Goal: Task Accomplishment & Management: Complete application form

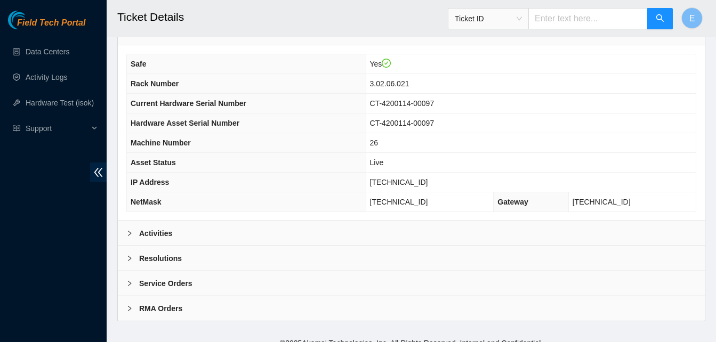
scroll to position [358, 0]
click at [159, 234] on b "Activities" at bounding box center [155, 233] width 33 height 12
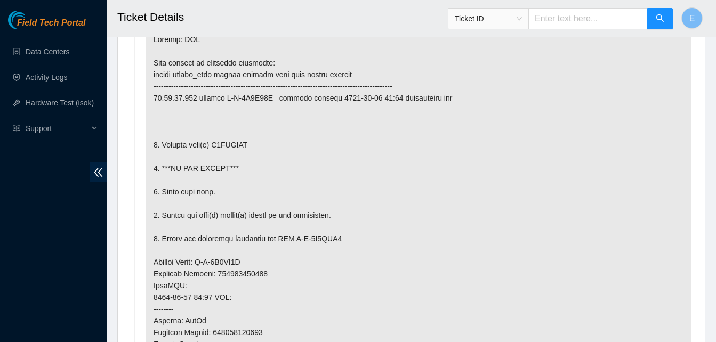
scroll to position [662, 0]
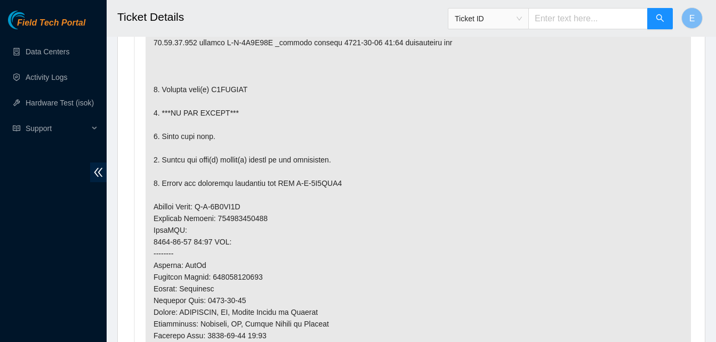
click at [209, 233] on p at bounding box center [417, 236] width 545 height 532
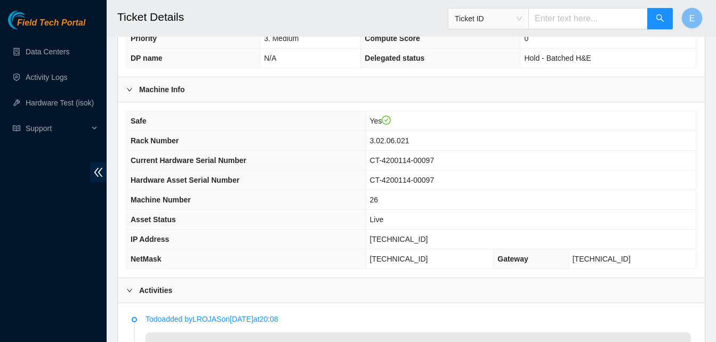
scroll to position [302, 0]
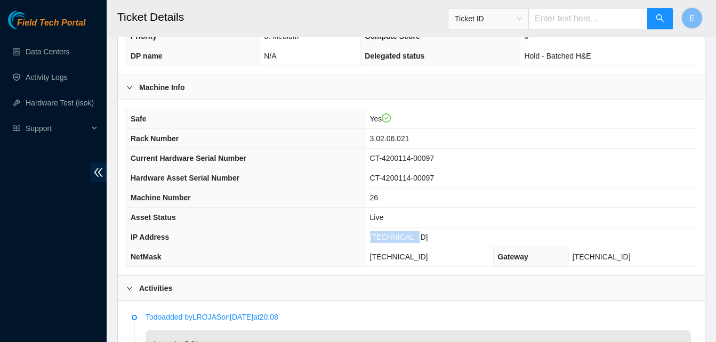
drag, startPoint x: 405, startPoint y: 236, endPoint x: 450, endPoint y: 237, distance: 45.3
click at [450, 237] on td "23.59.22.105" at bounding box center [531, 238] width 330 height 20
copy span "23.59.22.105"
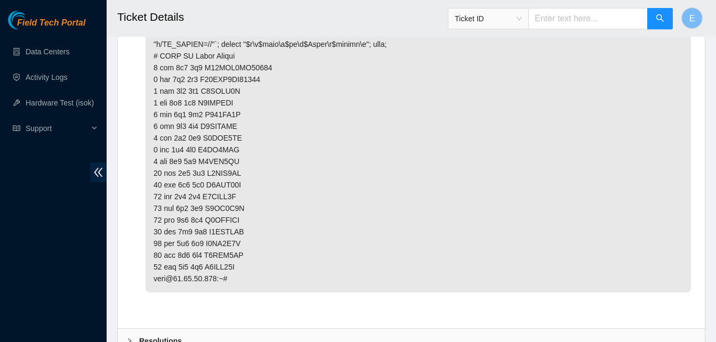
scroll to position [2053, 0]
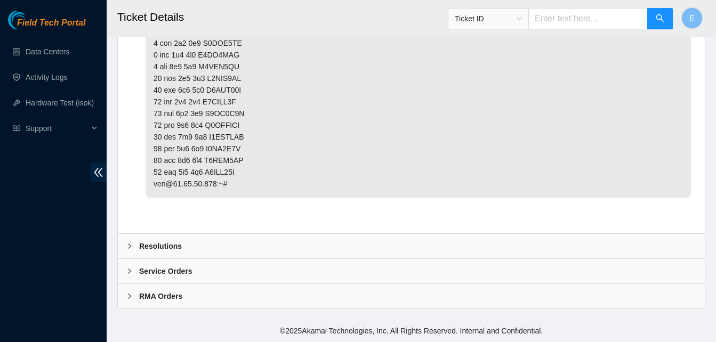
click at [167, 246] on b "Resolutions" at bounding box center [160, 246] width 43 height 12
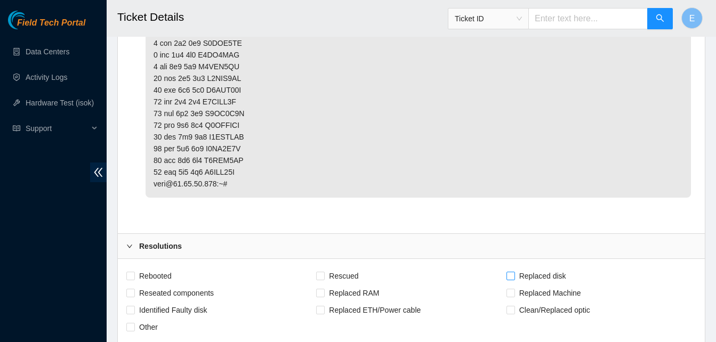
click at [513, 273] on input "Replaced disk" at bounding box center [509, 275] width 7 height 7
checkbox input "true"
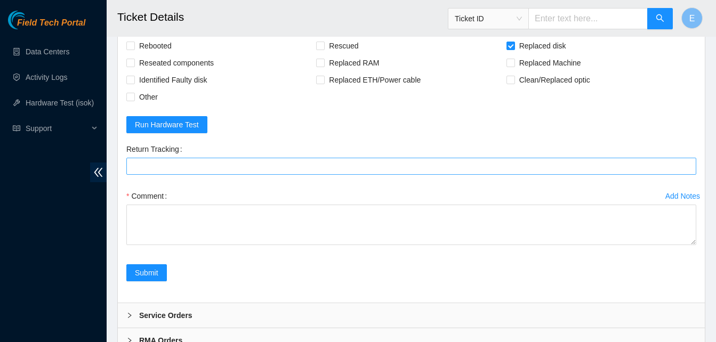
scroll to position [2284, 0]
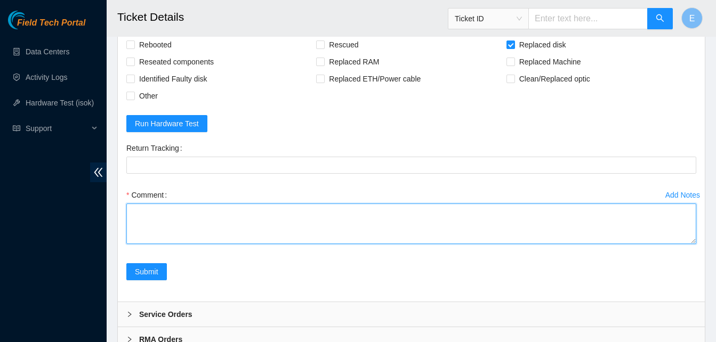
click at [133, 209] on textarea "Comment" at bounding box center [411, 224] width 570 height 41
click at [133, 209] on textarea "verify rack and server verify sn powered off server identified old disk sn :" at bounding box center [411, 224] width 570 height 41
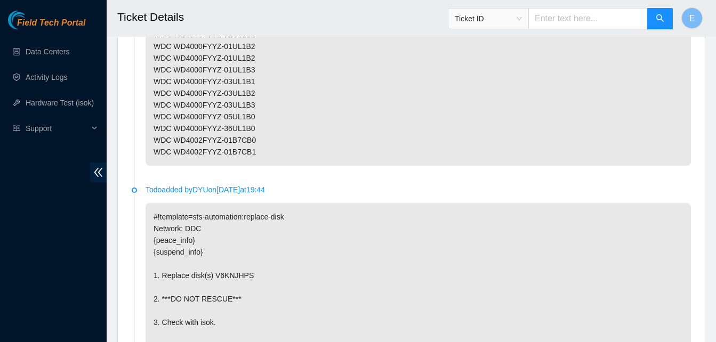
scroll to position [1377, 0]
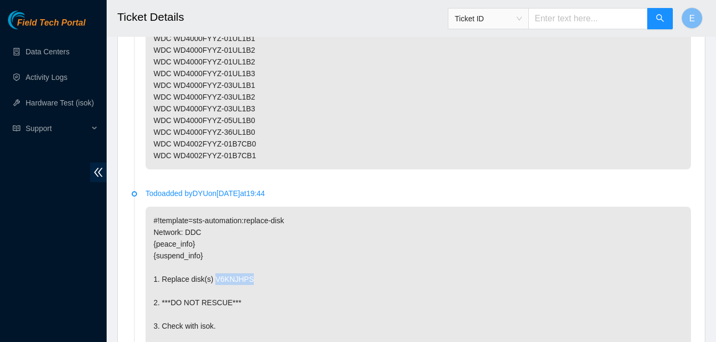
drag, startPoint x: 211, startPoint y: 277, endPoint x: 245, endPoint y: 280, distance: 34.3
copy p "V6KNJHPS"
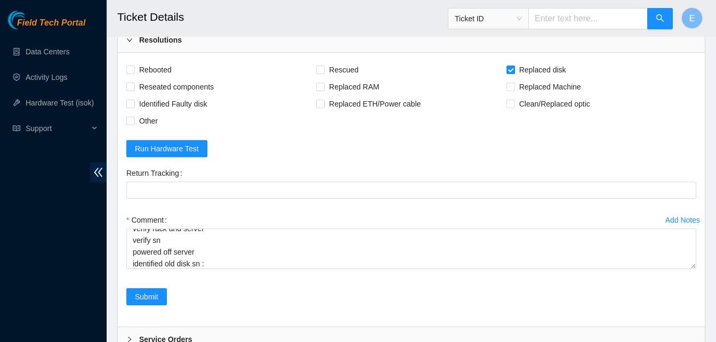
scroll to position [2327, 0]
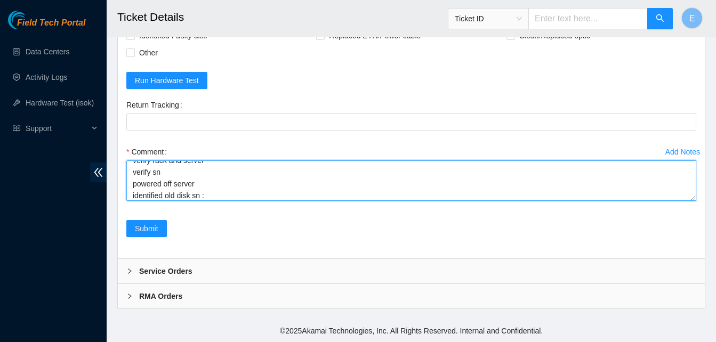
click at [219, 199] on textarea "verify rack and server verify sn powered off server identified old disk sn :" at bounding box center [411, 180] width 570 height 41
paste textarea "V6KNJHPS"
paste textarea "330336 02-09-2025 10:38:12 23.59.22.105 COMPLETE Result Detail Message Ticket I…"
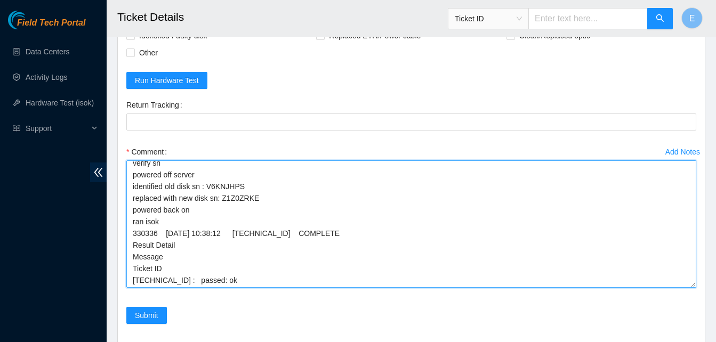
scroll to position [0, 0]
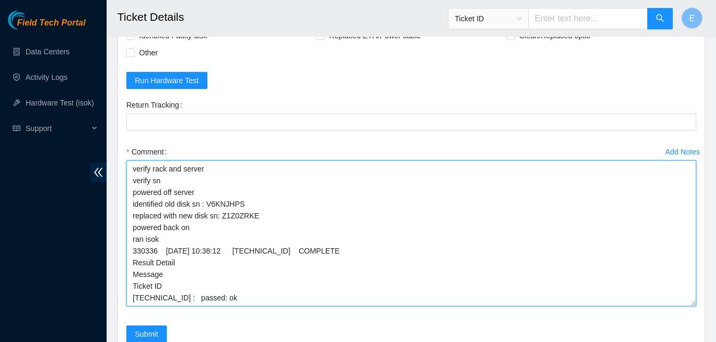
drag, startPoint x: 695, startPoint y: 199, endPoint x: 697, endPoint y: 319, distance: 119.4
click at [697, 319] on div "Add Notes Comment verify rack and server verify sn powered off server identifie…" at bounding box center [411, 234] width 578 height 182
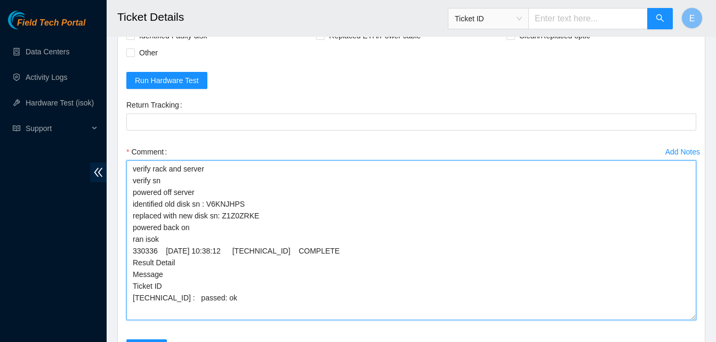
scroll to position [2447, 0]
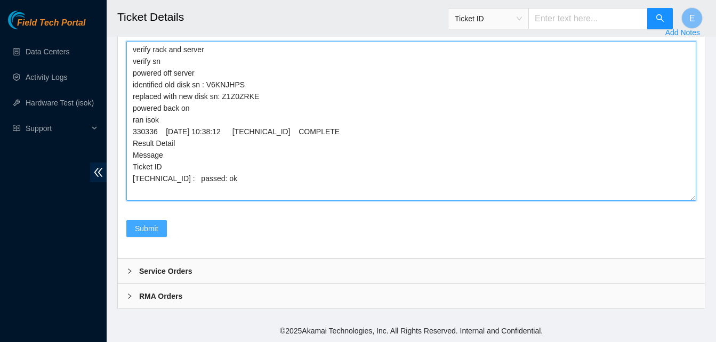
type textarea "verify rack and server verify sn powered off server identified old disk sn : V6…"
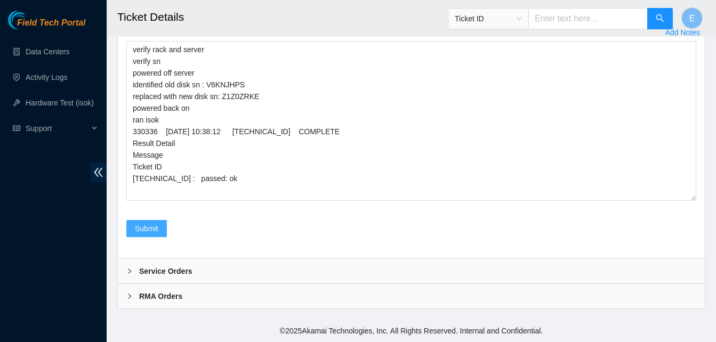
click at [151, 225] on span "Submit" at bounding box center [146, 229] width 23 height 12
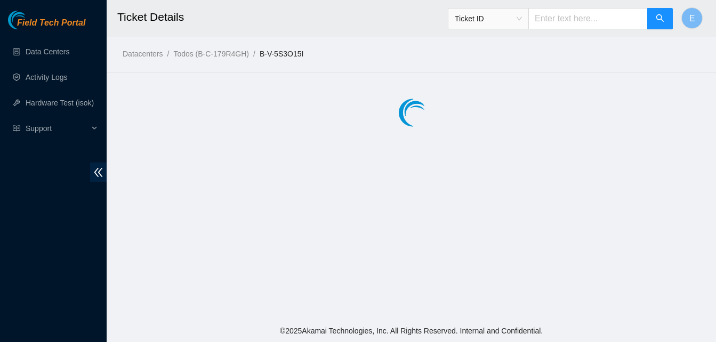
scroll to position [0, 0]
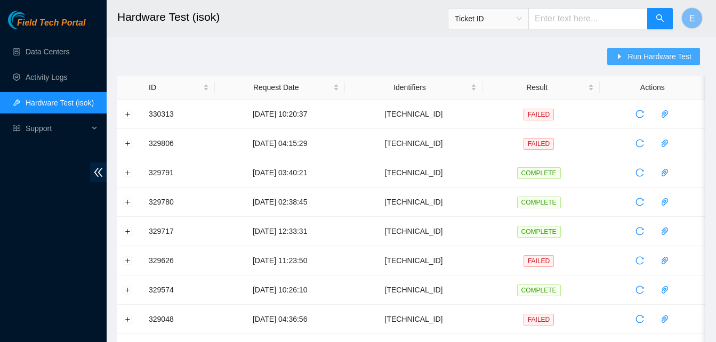
click at [641, 58] on span "Run Hardware Test" at bounding box center [659, 57] width 64 height 12
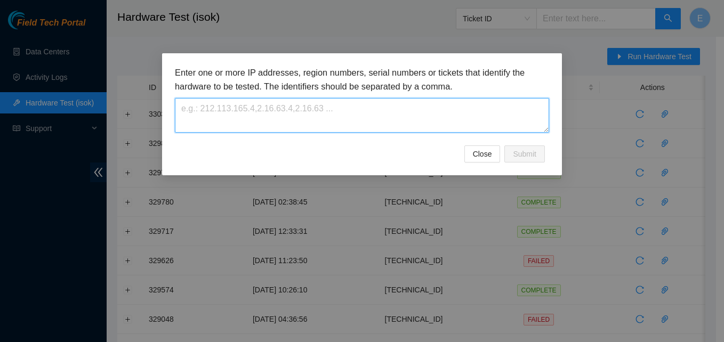
click at [221, 119] on textarea at bounding box center [362, 115] width 374 height 35
paste textarea "23.59.22.105"
type textarea "23.59.22.105"
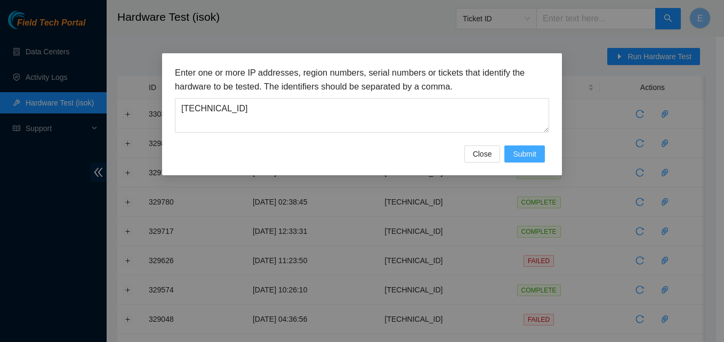
click at [520, 150] on span "Submit" at bounding box center [524, 154] width 23 height 12
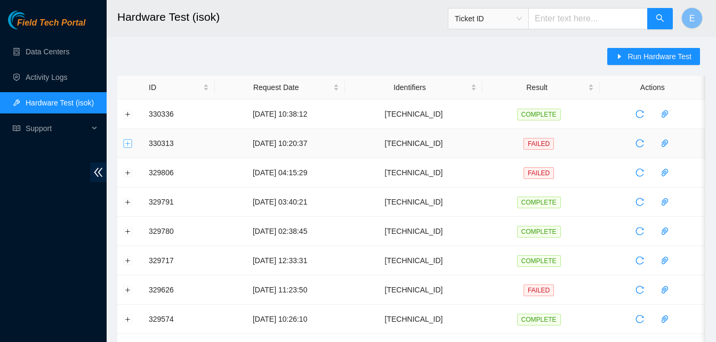
click at [131, 143] on button "Expand row" at bounding box center [128, 143] width 9 height 9
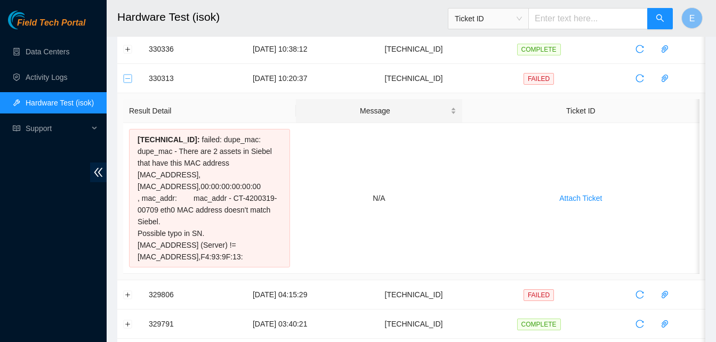
scroll to position [66, 0]
click at [130, 80] on button "Collapse row" at bounding box center [128, 78] width 9 height 9
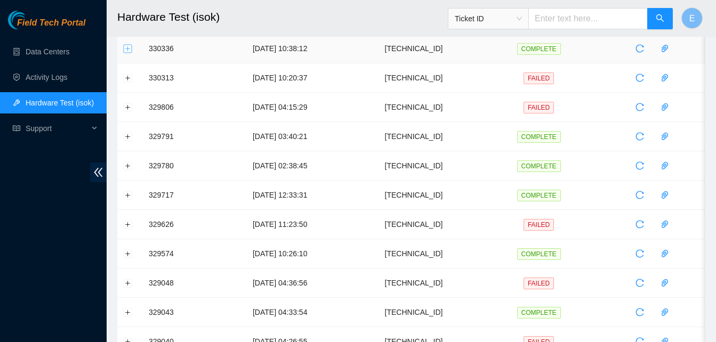
click at [128, 48] on button "Expand row" at bounding box center [128, 48] width 9 height 9
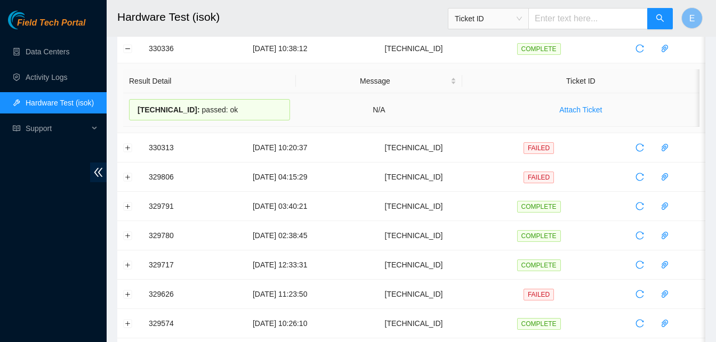
drag, startPoint x: 149, startPoint y: 49, endPoint x: 224, endPoint y: 109, distance: 95.9
copy tbody "330336 02-09-2025 10:38:12 23.59.22.105 COMPLETE Result Detail Message Ticket I…"
click at [127, 52] on button "Collapse row" at bounding box center [128, 48] width 9 height 9
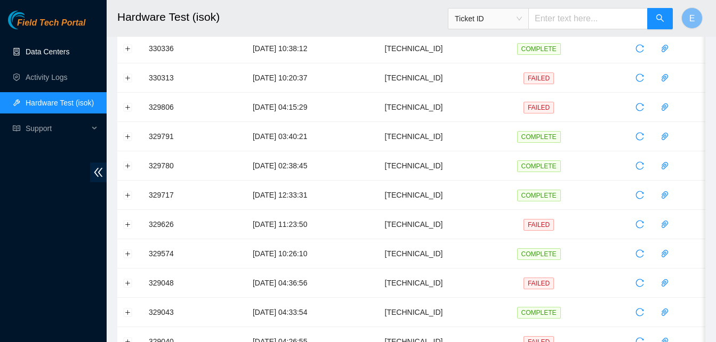
click at [36, 49] on link "Data Centers" at bounding box center [48, 51] width 44 height 9
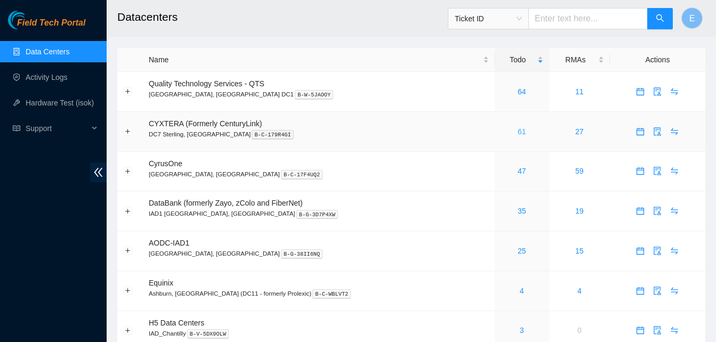
click at [517, 133] on link "61" at bounding box center [521, 131] width 9 height 9
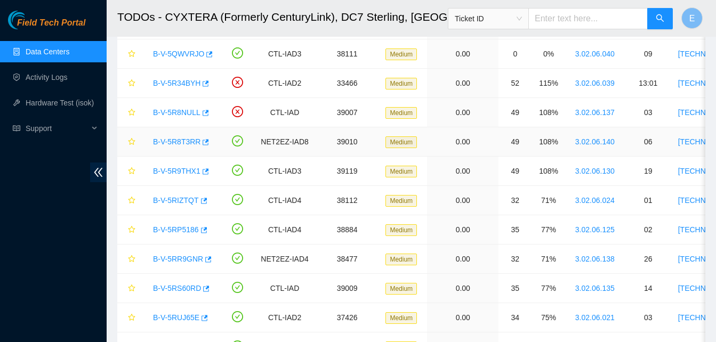
scroll to position [224, 0]
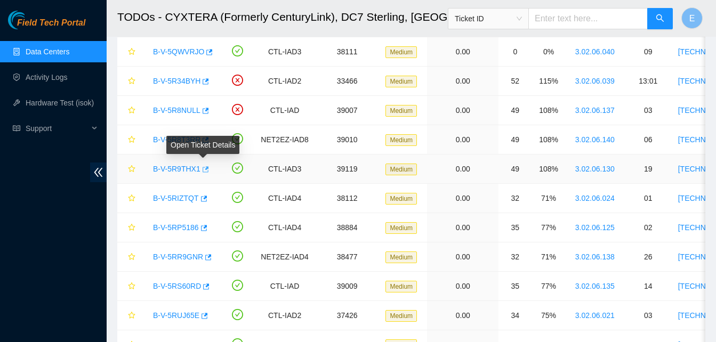
click at [202, 168] on icon "button" at bounding box center [204, 169] width 7 height 7
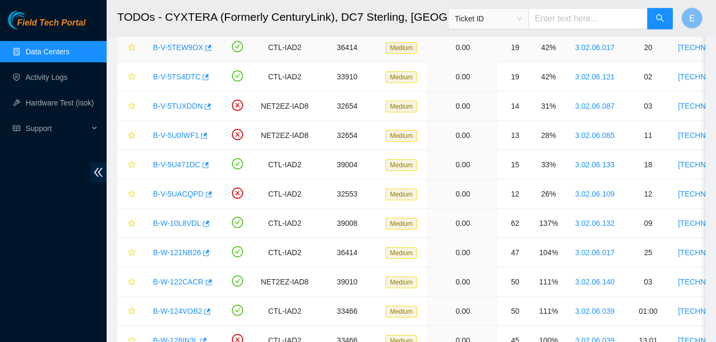
scroll to position [757, 0]
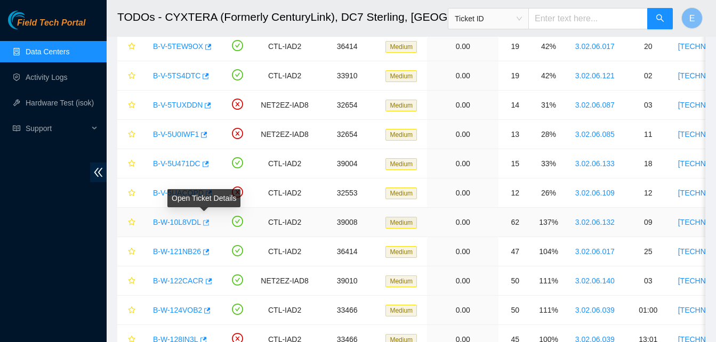
click at [204, 219] on icon "button" at bounding box center [204, 222] width 7 height 7
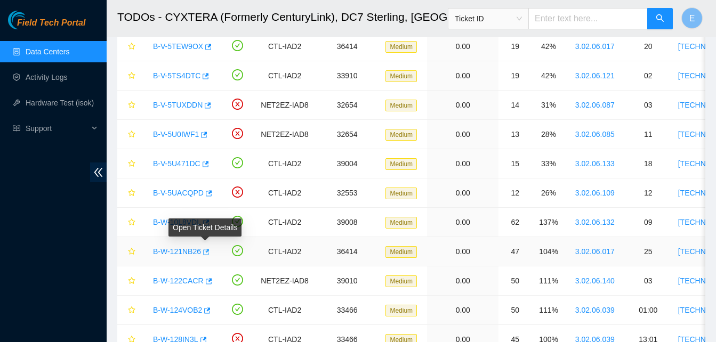
click at [207, 253] on icon "button" at bounding box center [204, 251] width 7 height 7
click at [206, 250] on icon "button" at bounding box center [206, 252] width 6 height 6
click at [64, 101] on link "Hardware Test (isok)" at bounding box center [60, 103] width 68 height 9
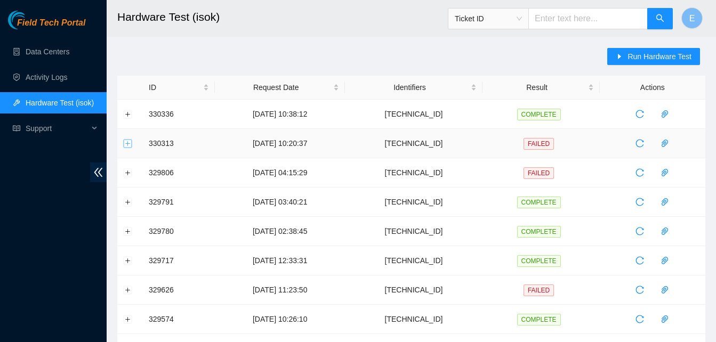
click at [127, 143] on button "Expand row" at bounding box center [128, 143] width 9 height 9
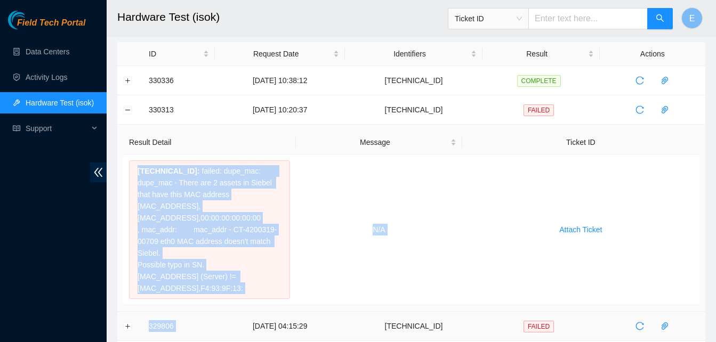
scroll to position [44, 0]
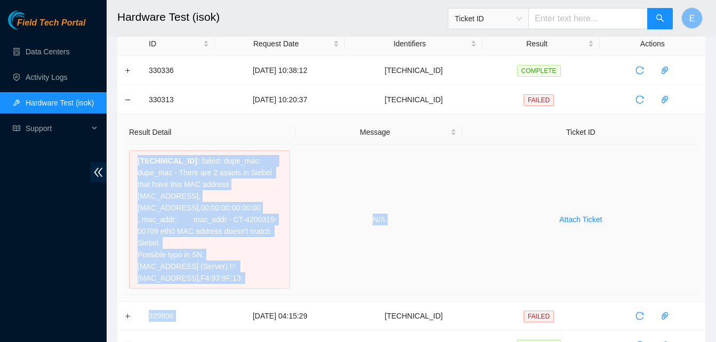
drag, startPoint x: 137, startPoint y: 204, endPoint x: 249, endPoint y: 274, distance: 131.9
click at [249, 274] on div "23.61.198.110 : failed: dupe_mac: dupe_mac - There are 2 assets in Siebel that …" at bounding box center [209, 219] width 161 height 139
copy div "23.61.198.110 : failed: dupe_mac: dupe_mac - There are 2 assets in Siebel that …"
click at [128, 100] on button "Collapse row" at bounding box center [128, 99] width 9 height 9
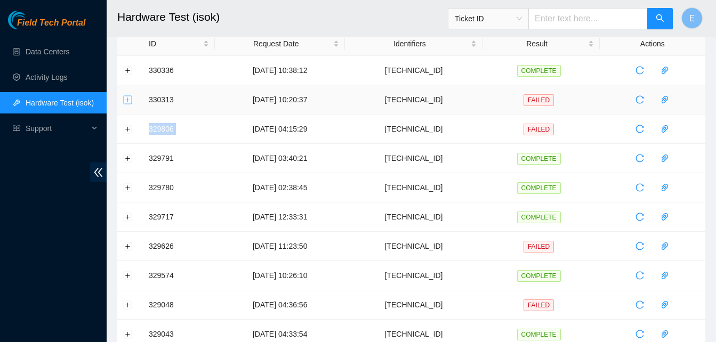
scroll to position [0, 0]
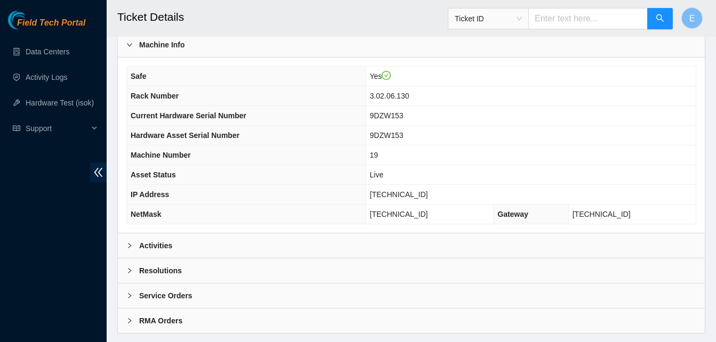
scroll to position [369, 0]
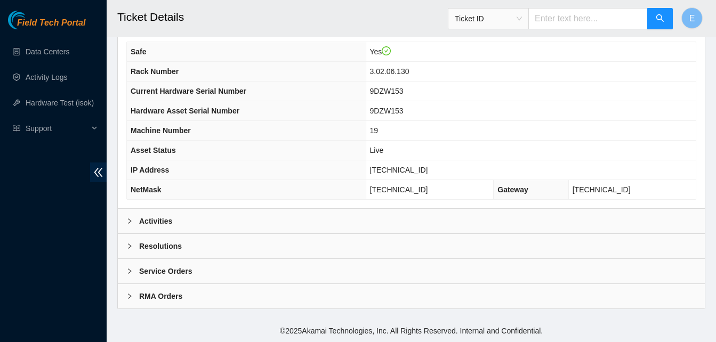
click at [155, 222] on b "Activities" at bounding box center [155, 221] width 33 height 12
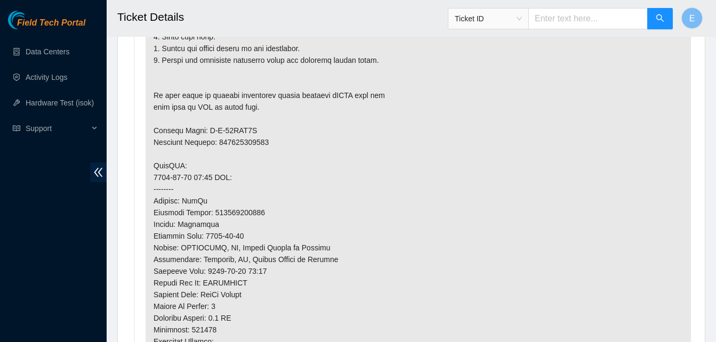
scroll to position [727, 0]
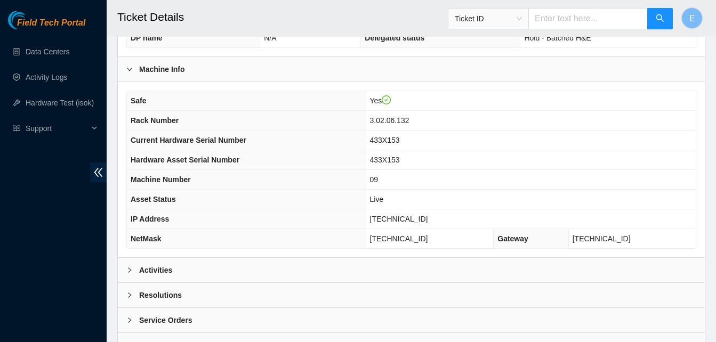
scroll to position [369, 0]
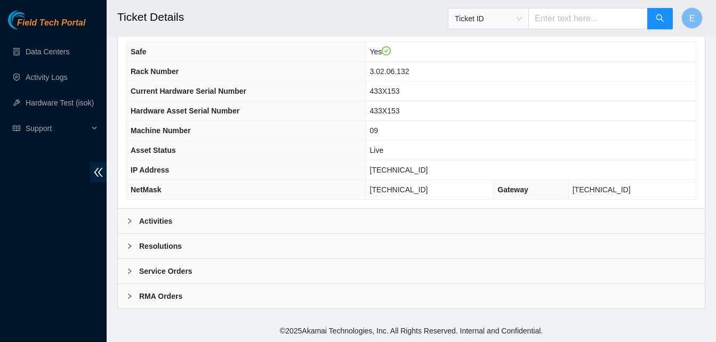
click at [155, 217] on b "Activities" at bounding box center [155, 221] width 33 height 12
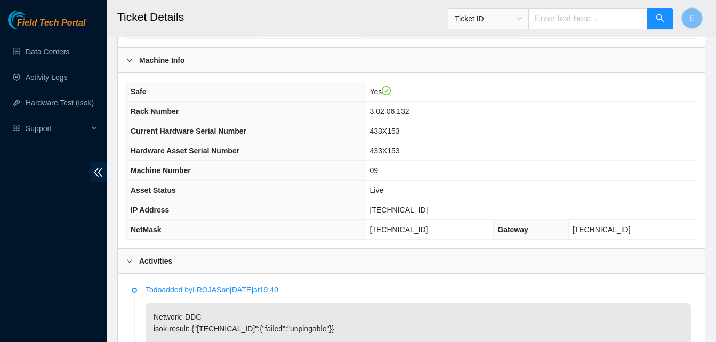
scroll to position [321, 0]
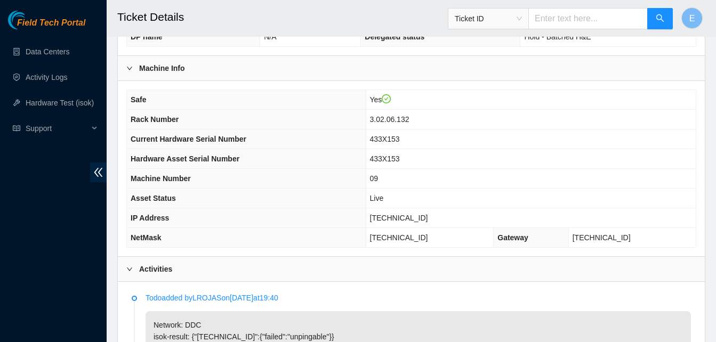
click at [302, 29] on h2 "Ticket Details" at bounding box center [360, 17] width 486 height 34
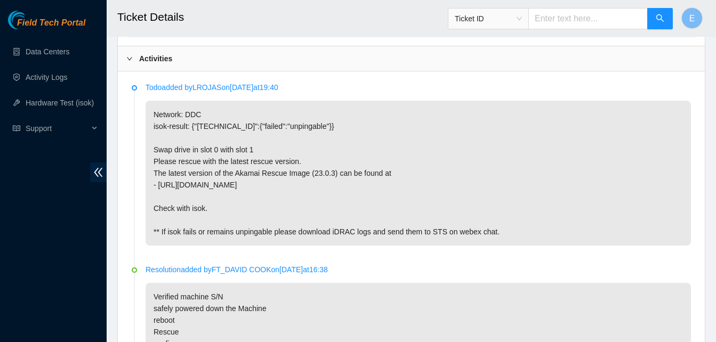
scroll to position [532, 0]
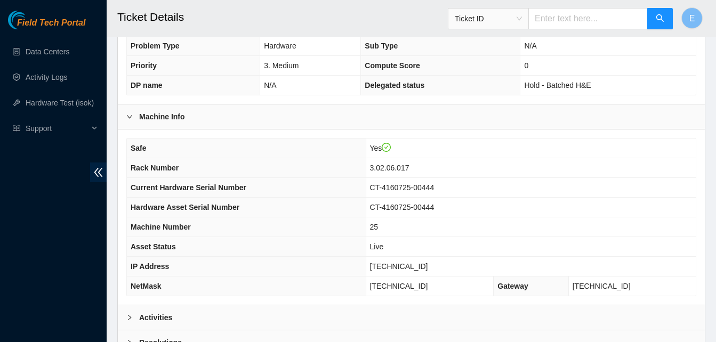
scroll to position [369, 0]
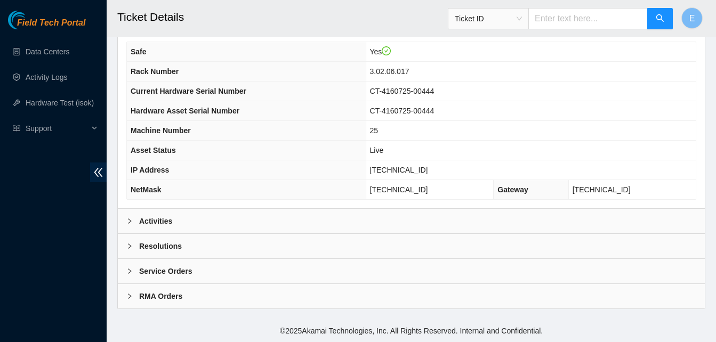
click at [159, 222] on b "Activities" at bounding box center [155, 221] width 33 height 12
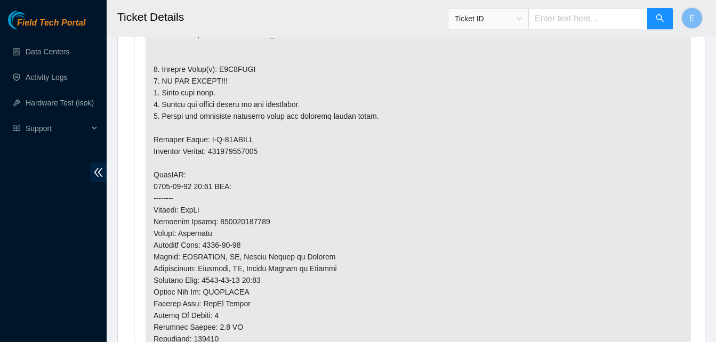
scroll to position [671, 0]
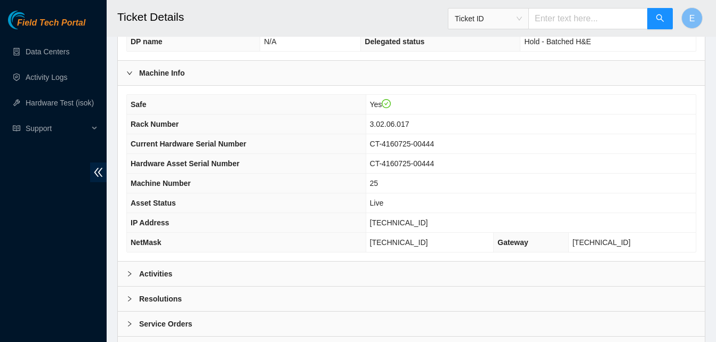
scroll to position [369, 0]
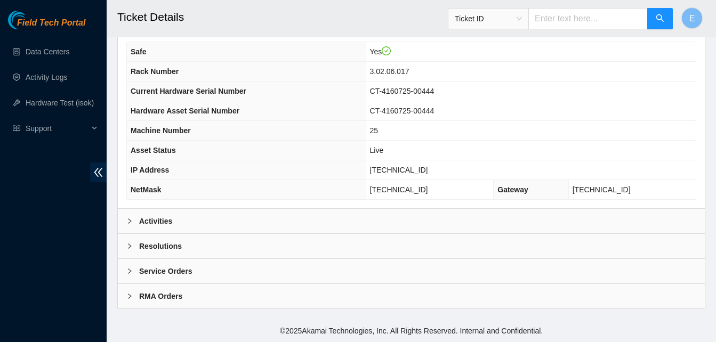
click at [150, 217] on b "Activities" at bounding box center [155, 221] width 33 height 12
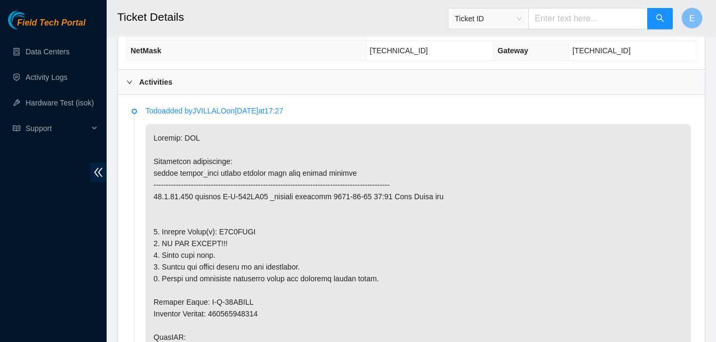
scroll to position [511, 0]
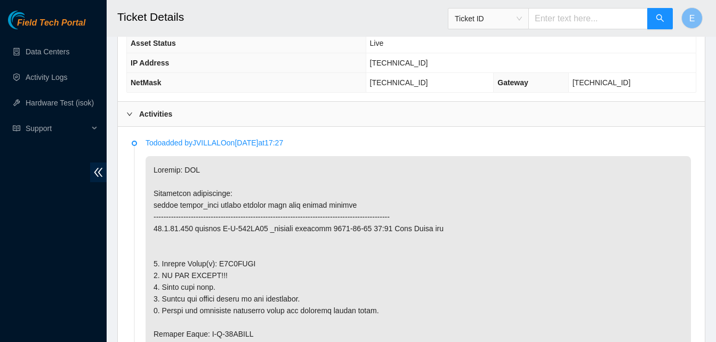
scroll to position [476, 0]
drag, startPoint x: 393, startPoint y: 63, endPoint x: 433, endPoint y: 66, distance: 40.0
click at [433, 66] on td "[TECHNICAL_ID]" at bounding box center [531, 64] width 330 height 20
copy span "[TECHNICAL_ID]"
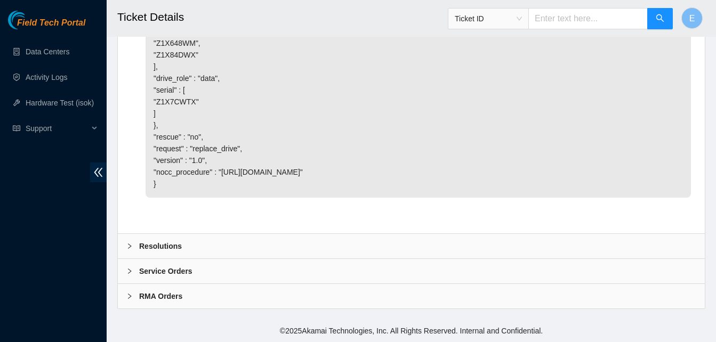
scroll to position [3325, 0]
click at [156, 244] on b "Resolutions" at bounding box center [160, 246] width 43 height 12
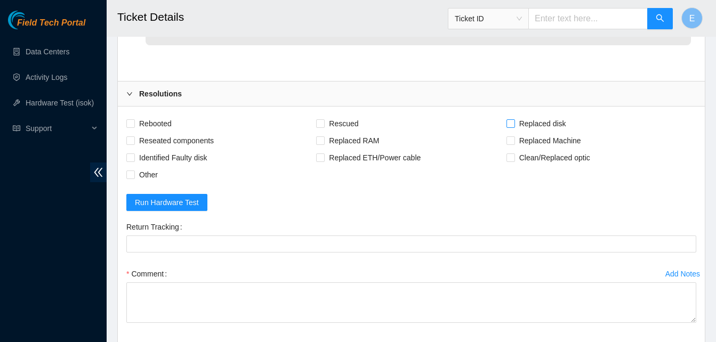
click at [513, 127] on input "Replaced disk" at bounding box center [509, 122] width 7 height 7
checkbox input "true"
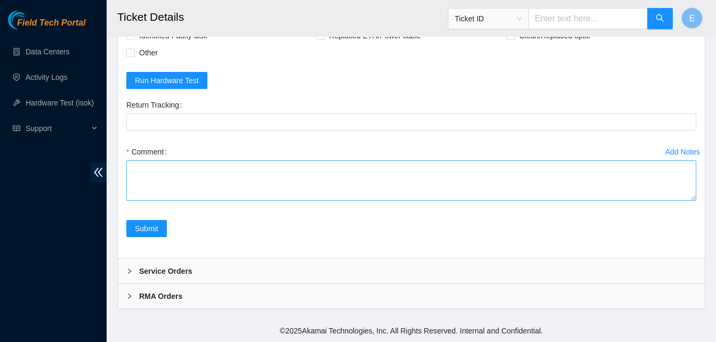
scroll to position [3545, 0]
click at [158, 201] on textarea "Comment" at bounding box center [411, 180] width 570 height 41
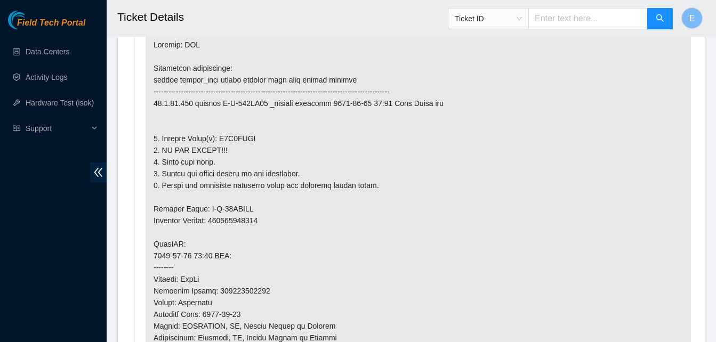
scroll to position [598, 0]
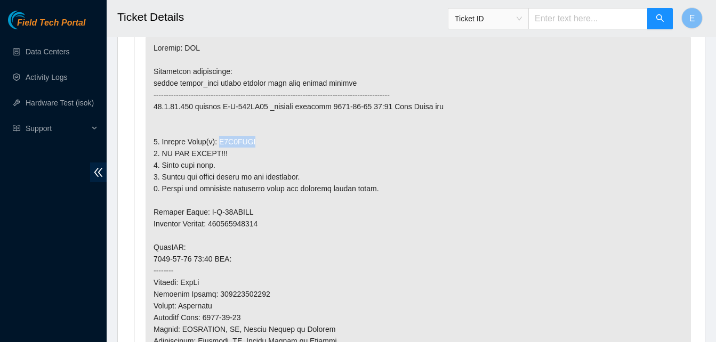
drag, startPoint x: 218, startPoint y: 142, endPoint x: 256, endPoint y: 144, distance: 38.5
click at [256, 144] on p at bounding box center [417, 288] width 545 height 508
copy p "Z1X7CWTX"
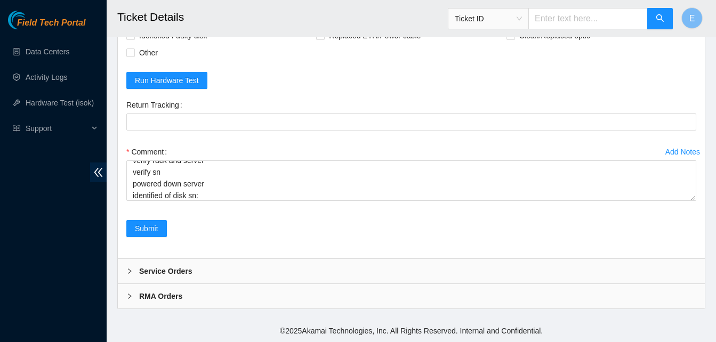
scroll to position [3510, 0]
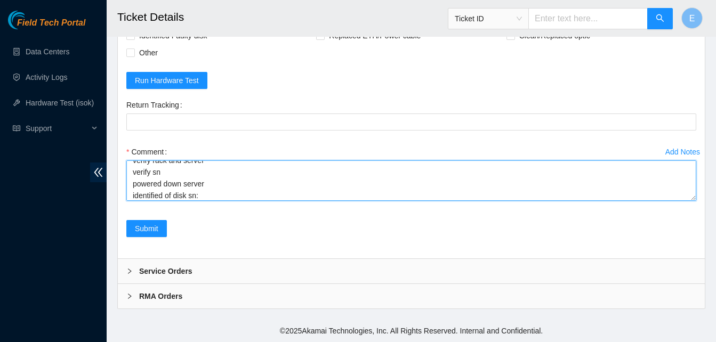
click at [210, 201] on textarea "verify rack and server verify sn powered down server identified of disk sn:" at bounding box center [411, 180] width 570 height 41
paste textarea "Z1X7CWTX"
paste textarea "330413 [DATE] 11:51:01 [TECHNICAL_ID] COMPLETE Result Detail Message Ticket ID …"
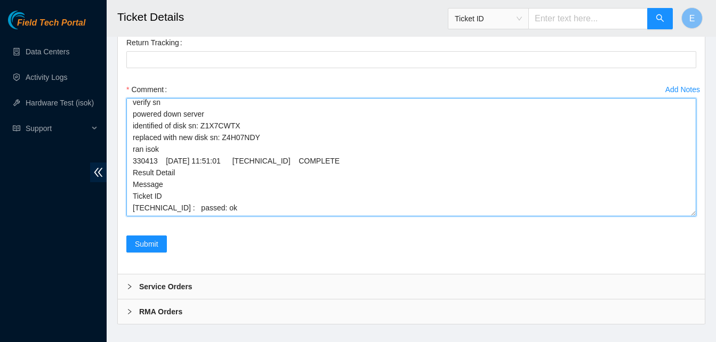
scroll to position [16, 0]
drag, startPoint x: 692, startPoint y: 288, endPoint x: 694, endPoint y: 361, distance: 73.1
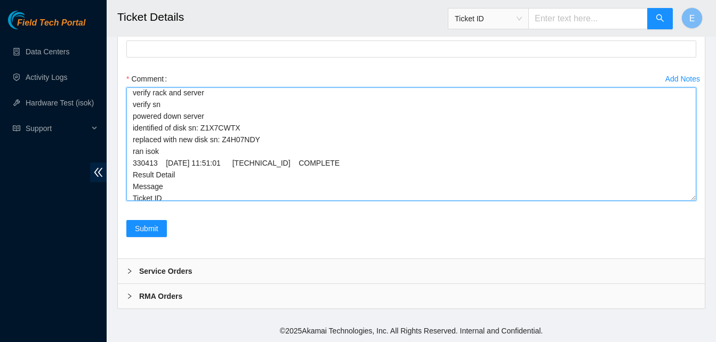
scroll to position [0, 0]
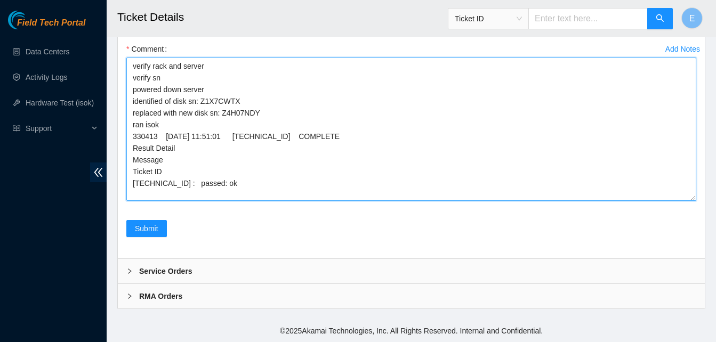
drag, startPoint x: 692, startPoint y: 240, endPoint x: 698, endPoint y: 270, distance: 30.4
click at [698, 220] on div "Add Notes Comment verify rack and server verify sn powered down server identifi…" at bounding box center [411, 131] width 578 height 180
click at [169, 169] on textarea "verify rack and server verify sn powered down server identified of disk sn: Z1X…" at bounding box center [411, 129] width 570 height 143
type textarea "verify rack and server verify sn powered down server identified old disk sn: Z1…"
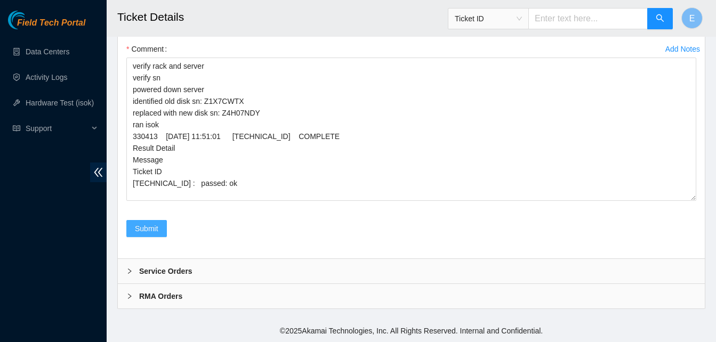
click at [153, 234] on span "Submit" at bounding box center [146, 229] width 23 height 12
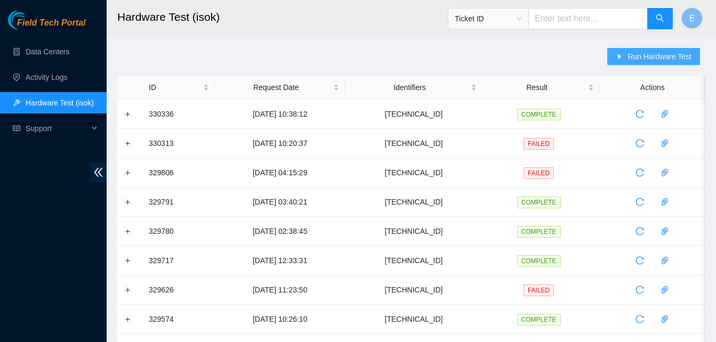
click at [631, 54] on span "Run Hardware Test" at bounding box center [659, 57] width 64 height 12
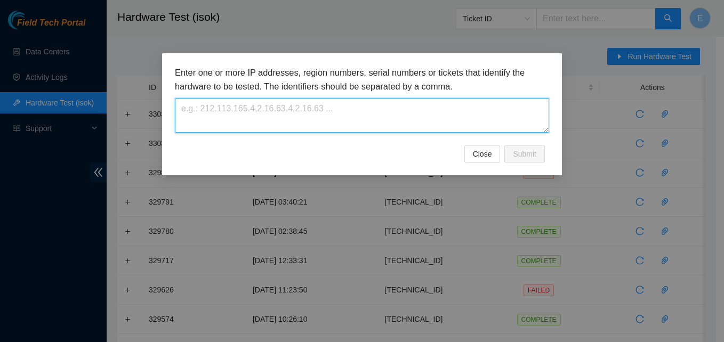
click at [402, 127] on textarea at bounding box center [362, 115] width 374 height 35
paste textarea "[TECHNICAL_ID]"
type textarea "[TECHNICAL_ID]"
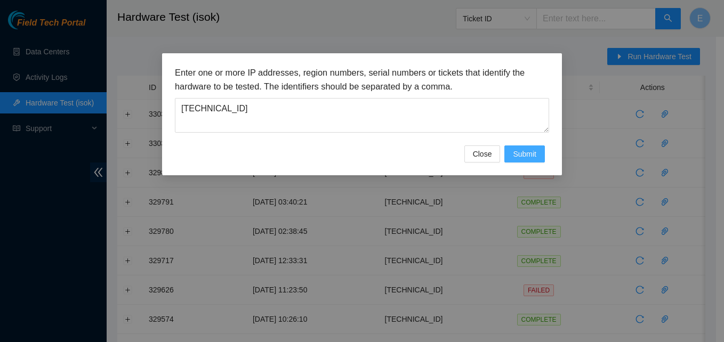
click at [520, 150] on span "Submit" at bounding box center [524, 154] width 23 height 12
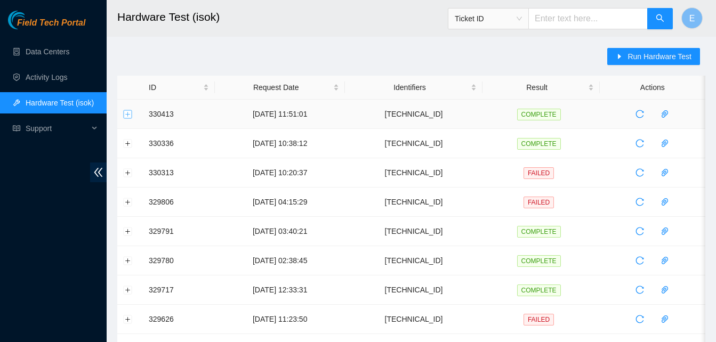
click at [126, 117] on button "Expand row" at bounding box center [128, 114] width 9 height 9
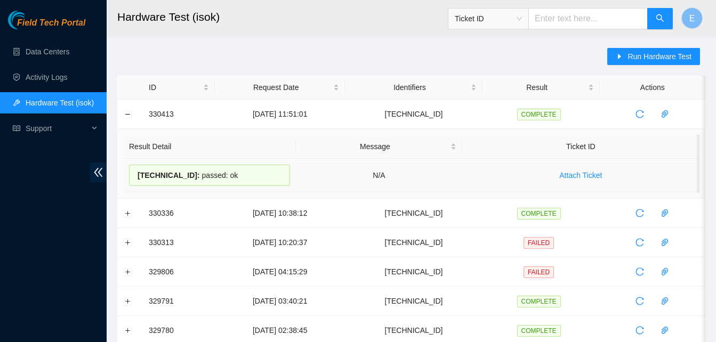
drag, startPoint x: 149, startPoint y: 102, endPoint x: 232, endPoint y: 188, distance: 119.1
copy tbody "330413 02-09-2025 11:51:01 96.7.74.236 COMPLETE Result Detail Message Ticket ID…"
click at [126, 114] on button "Collapse row" at bounding box center [128, 114] width 9 height 9
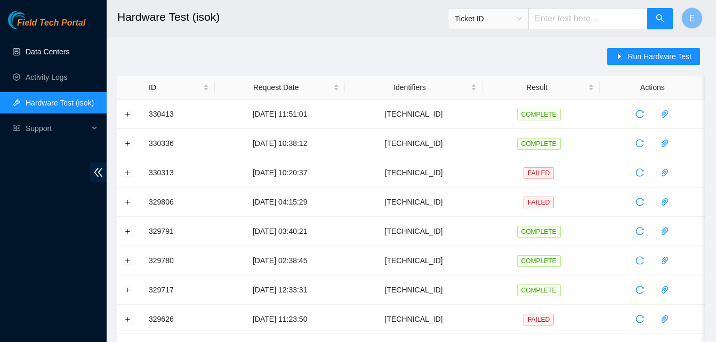
click at [54, 50] on link "Data Centers" at bounding box center [48, 51] width 44 height 9
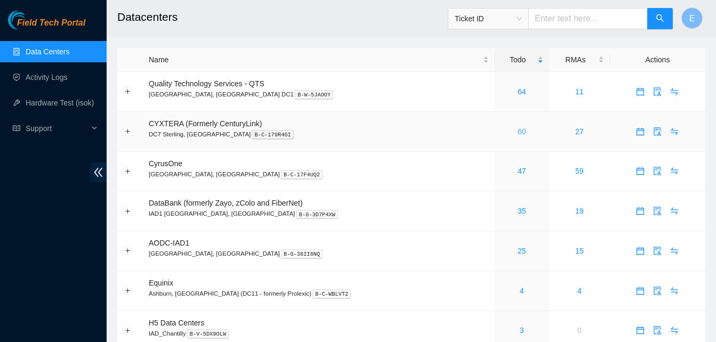
click at [517, 133] on link "60" at bounding box center [521, 131] width 9 height 9
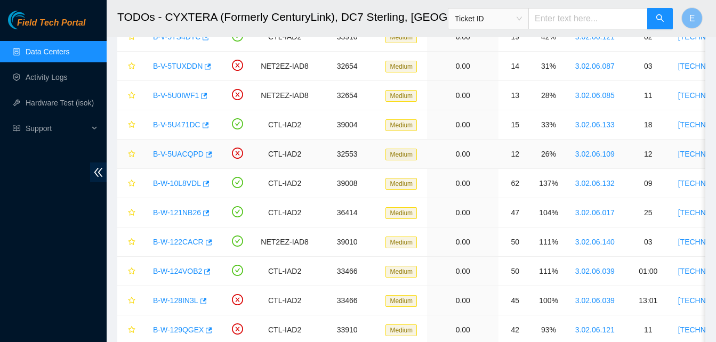
scroll to position [767, 0]
click at [205, 240] on icon "button" at bounding box center [207, 241] width 7 height 7
click at [206, 211] on icon "button" at bounding box center [204, 212] width 7 height 7
click at [205, 270] on icon "button" at bounding box center [206, 271] width 7 height 7
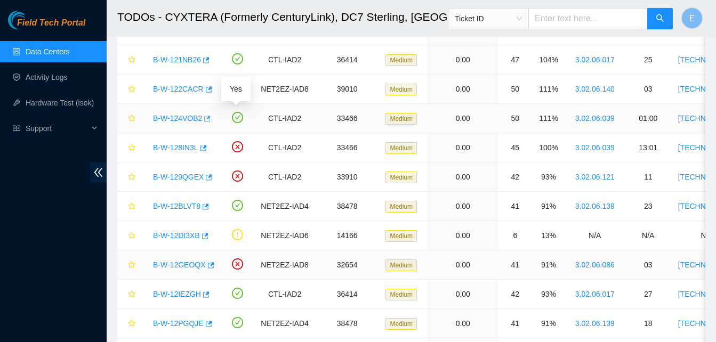
scroll to position [920, 0]
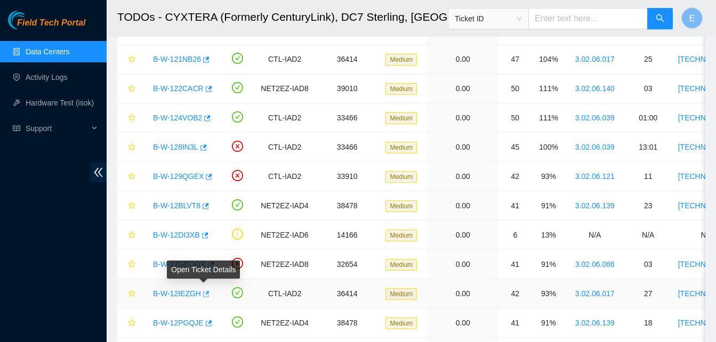
click at [202, 292] on icon "button" at bounding box center [204, 293] width 7 height 7
click at [45, 99] on link "Hardware Test (isok)" at bounding box center [60, 103] width 68 height 9
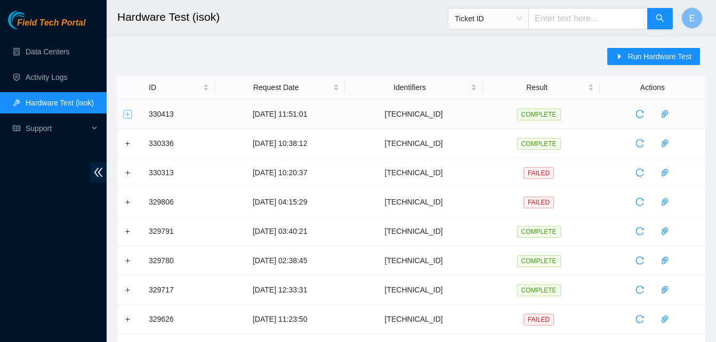
click at [127, 115] on button "Expand row" at bounding box center [128, 114] width 9 height 9
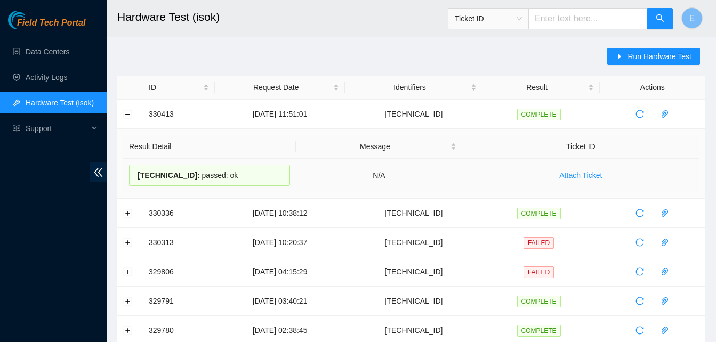
drag, startPoint x: 147, startPoint y: 115, endPoint x: 222, endPoint y: 172, distance: 94.3
copy tbody "330413 02-09-2025 11:51:01 96.7.74.236 COMPLETE Result Detail Message Ticket ID…"
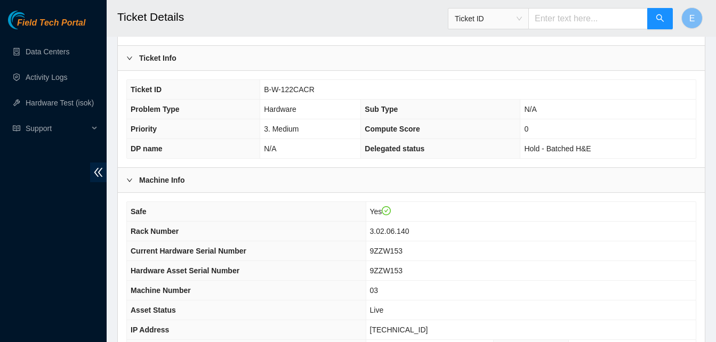
scroll to position [369, 0]
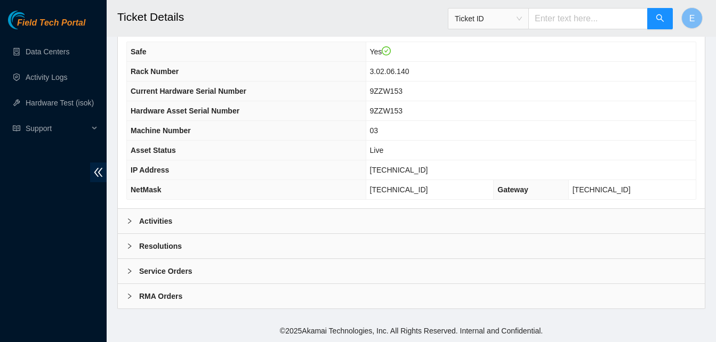
click at [157, 223] on b "Activities" at bounding box center [155, 221] width 33 height 12
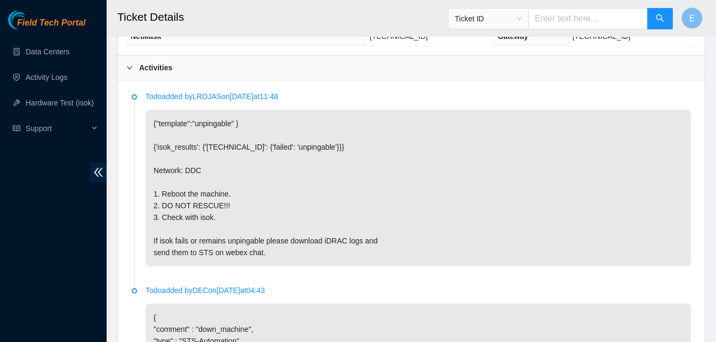
scroll to position [523, 0]
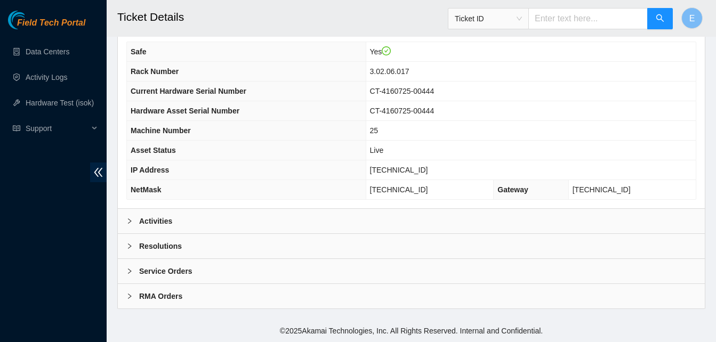
scroll to position [367, 0]
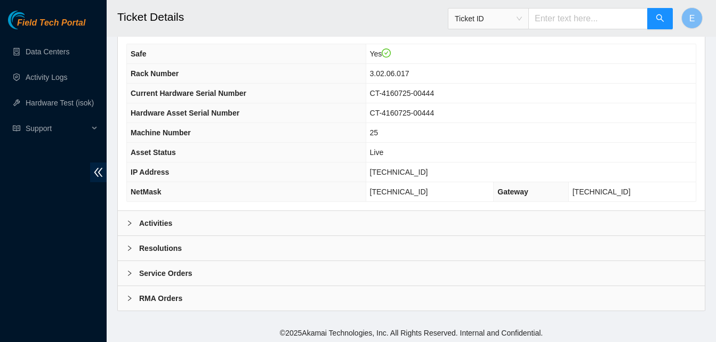
click at [164, 224] on b "Activities" at bounding box center [155, 223] width 33 height 12
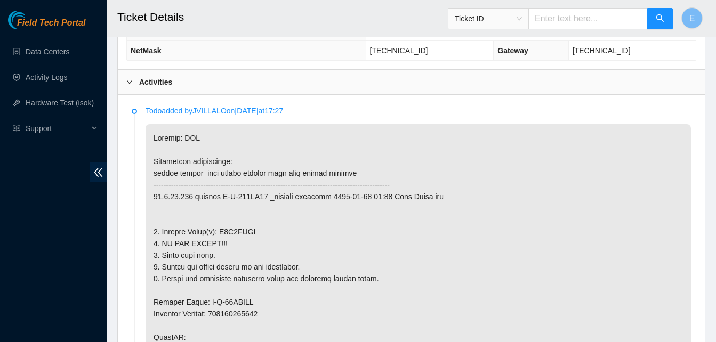
scroll to position [514, 0]
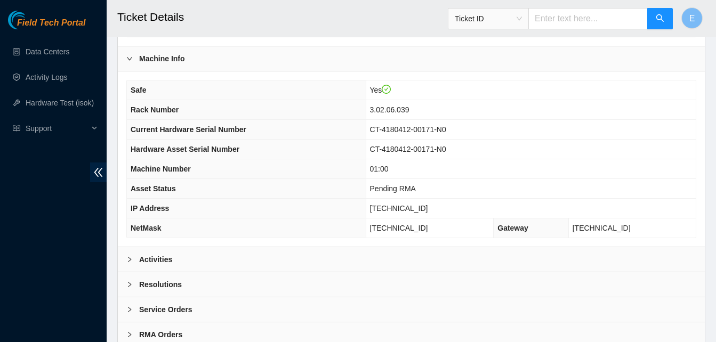
scroll to position [369, 0]
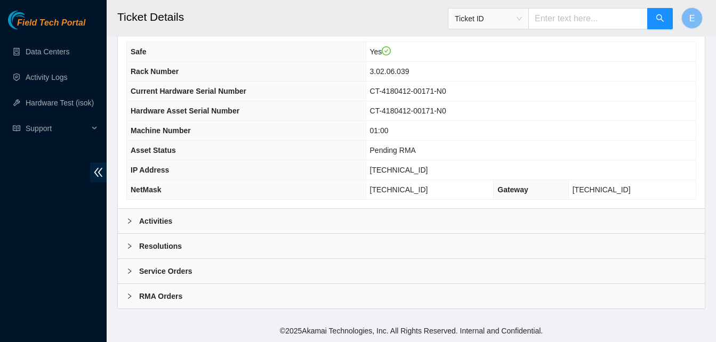
click at [152, 217] on b "Activities" at bounding box center [155, 221] width 33 height 12
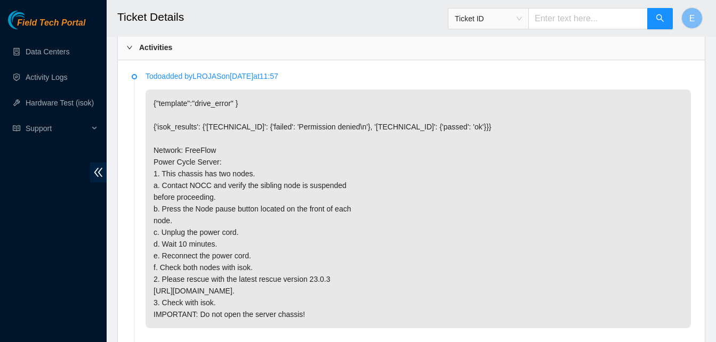
scroll to position [545, 0]
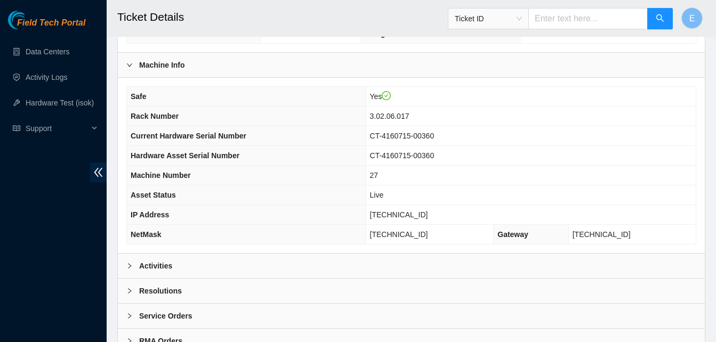
scroll to position [327, 0]
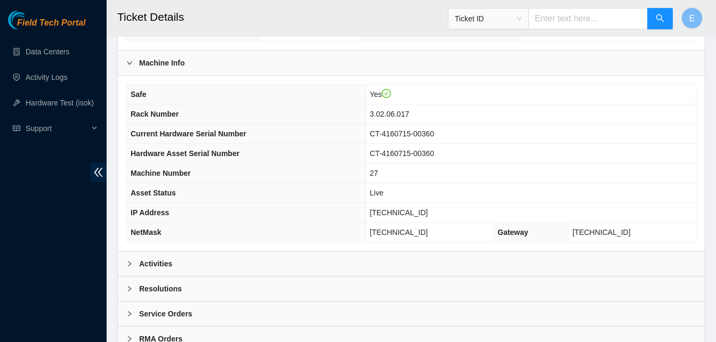
click at [159, 265] on b "Activities" at bounding box center [155, 264] width 33 height 12
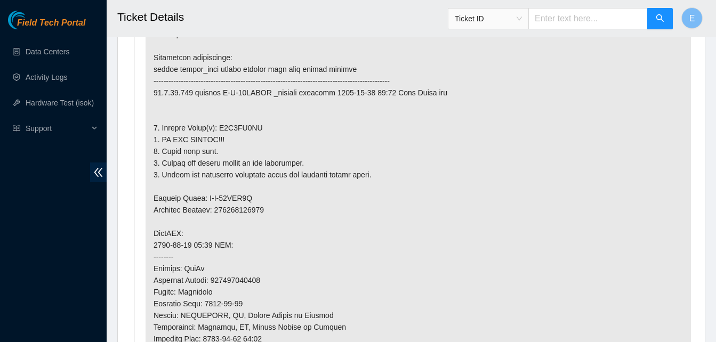
scroll to position [613, 0]
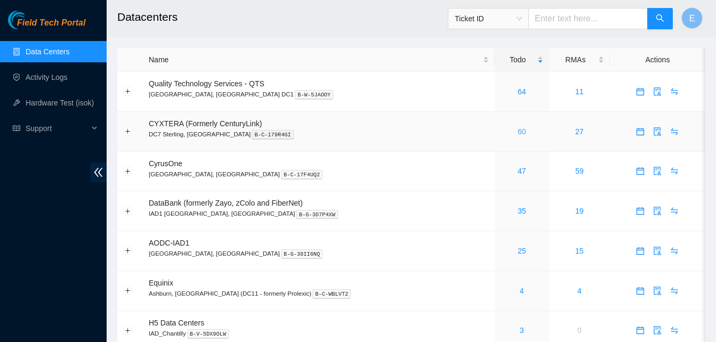
click at [517, 133] on link "60" at bounding box center [521, 131] width 9 height 9
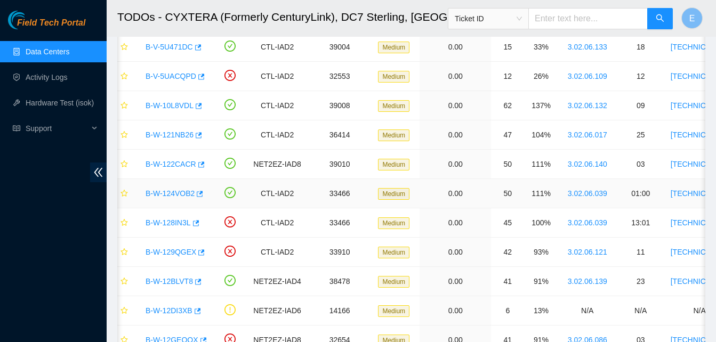
scroll to position [849, 0]
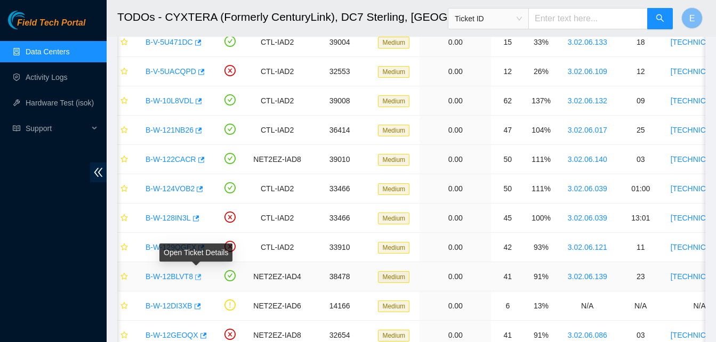
click at [197, 274] on icon "button" at bounding box center [198, 277] width 6 height 6
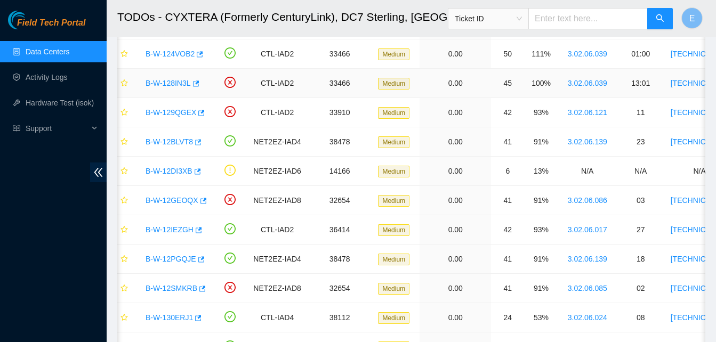
scroll to position [984, 0]
click at [197, 258] on icon "button" at bounding box center [200, 258] width 7 height 7
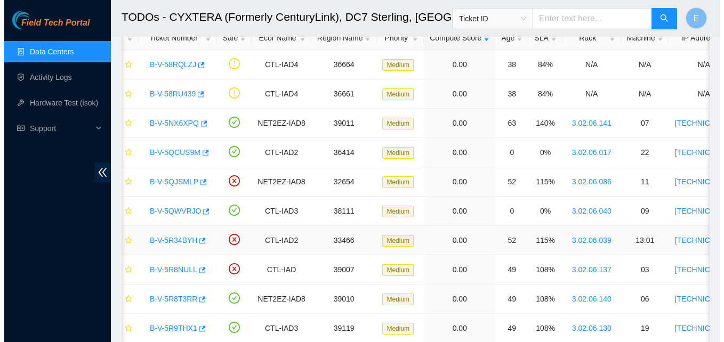
scroll to position [0, 0]
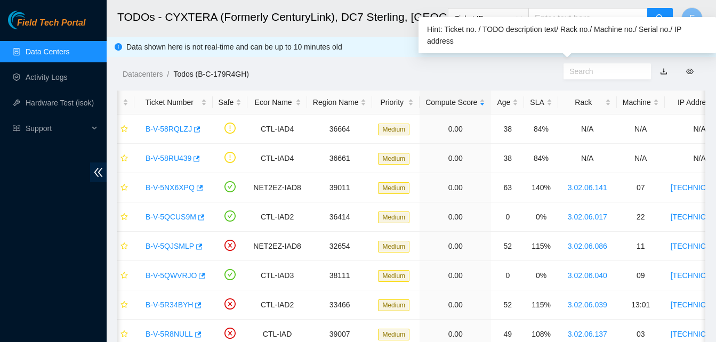
click at [576, 71] on input "text" at bounding box center [602, 72] width 67 height 12
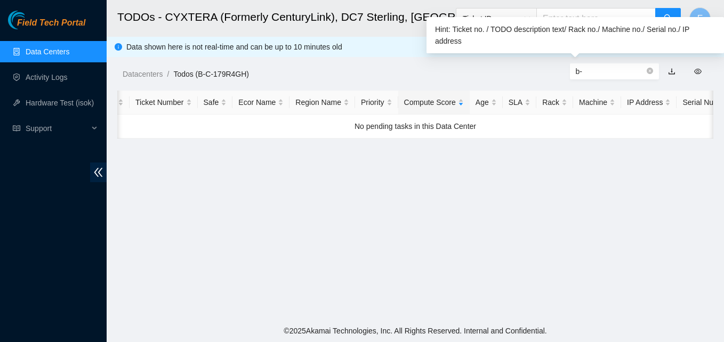
type input "b"
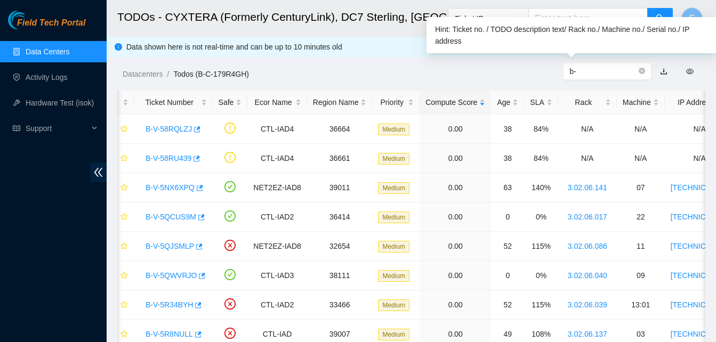
type input "b"
type input "B"
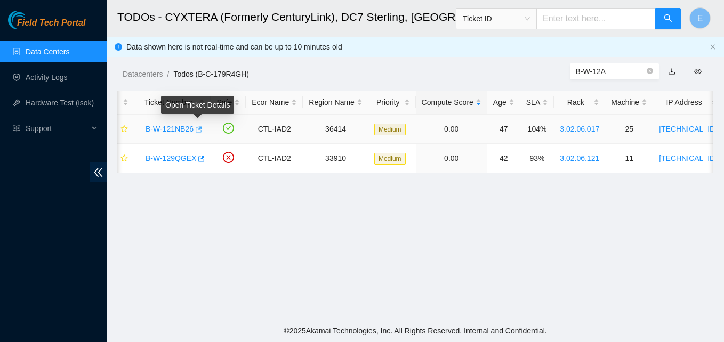
type input "B-W-12A"
click at [198, 128] on icon "button" at bounding box center [199, 129] width 6 height 6
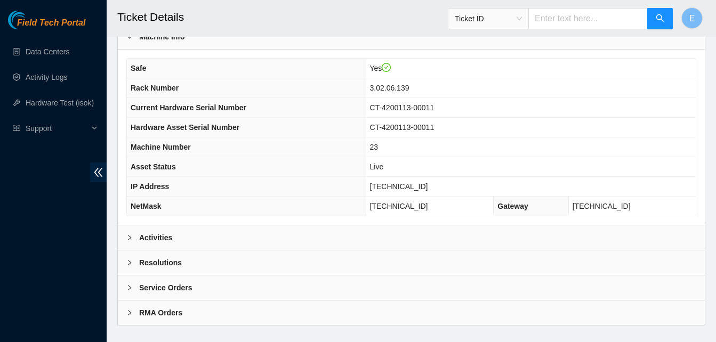
scroll to position [355, 0]
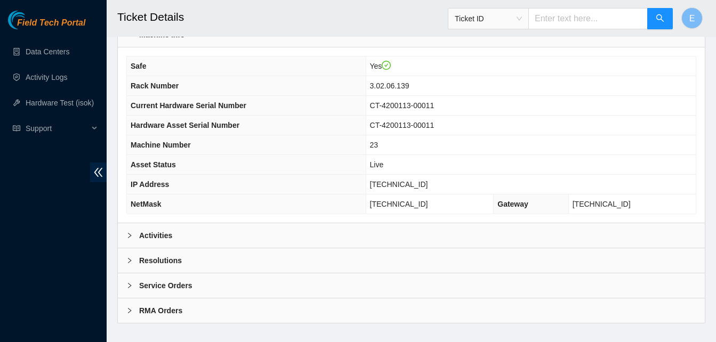
click at [160, 233] on b "Activities" at bounding box center [155, 236] width 33 height 12
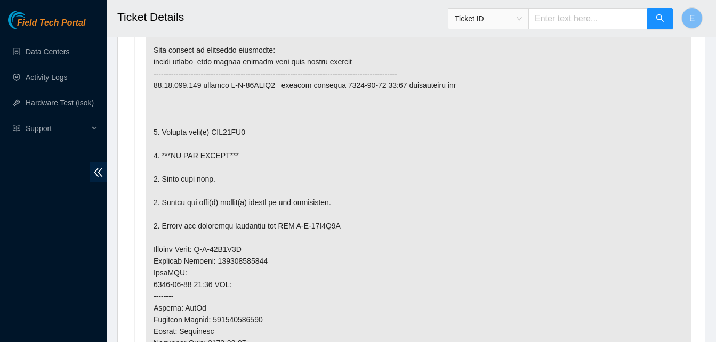
scroll to position [620, 0]
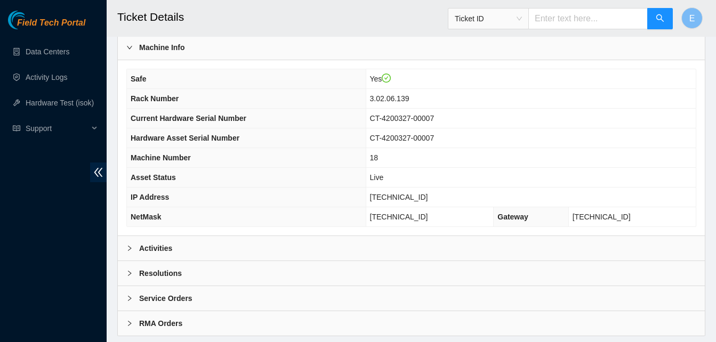
scroll to position [369, 0]
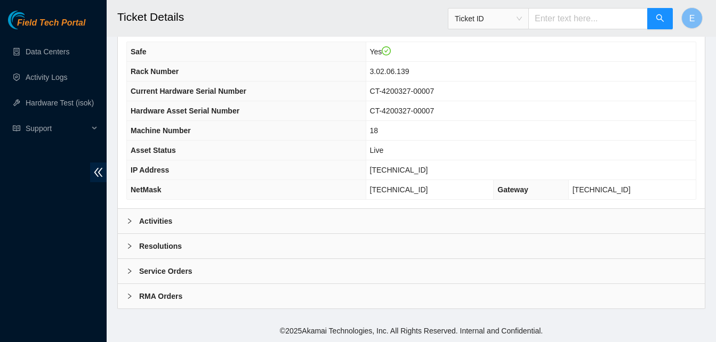
click at [159, 218] on b "Activities" at bounding box center [155, 221] width 33 height 12
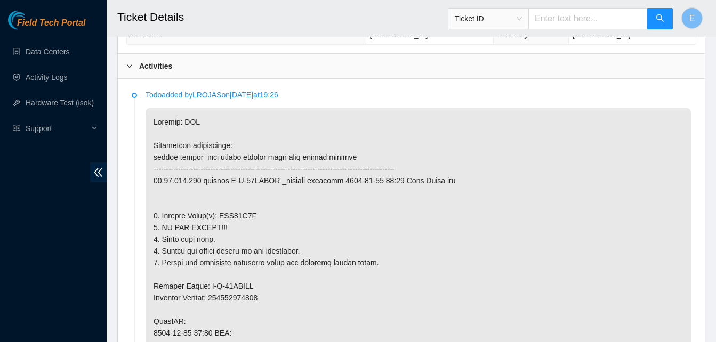
scroll to position [525, 0]
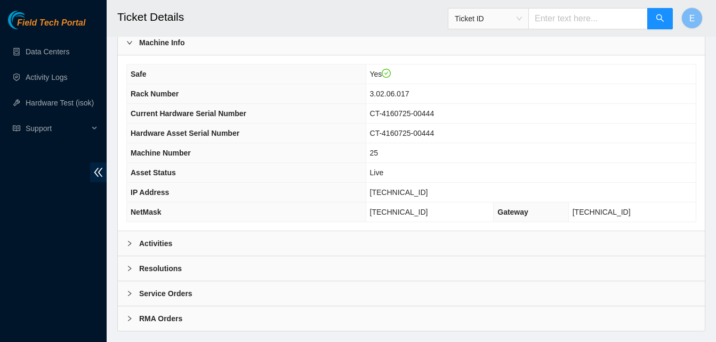
scroll to position [347, 0]
click at [168, 241] on b "Activities" at bounding box center [155, 243] width 33 height 12
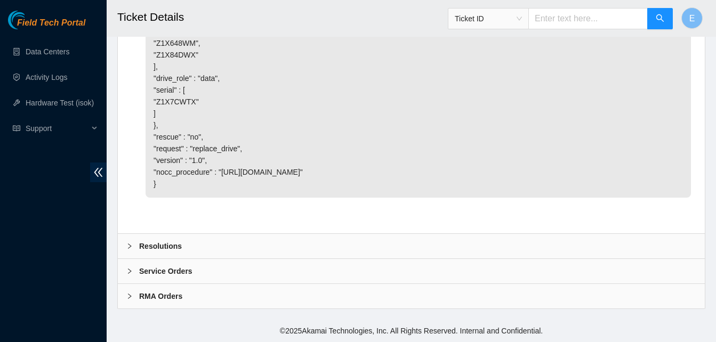
scroll to position [3325, 0]
click at [165, 244] on b "Resolutions" at bounding box center [160, 246] width 43 height 12
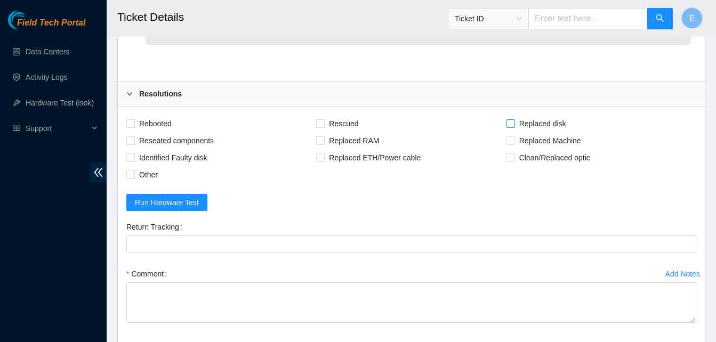
click at [512, 127] on input "Replaced disk" at bounding box center [509, 122] width 7 height 7
checkbox input "true"
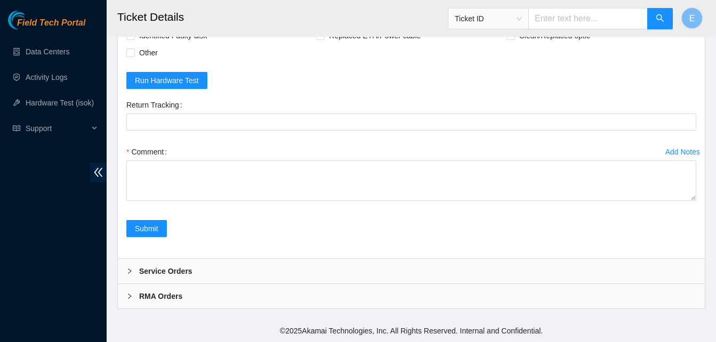
scroll to position [3600, 0]
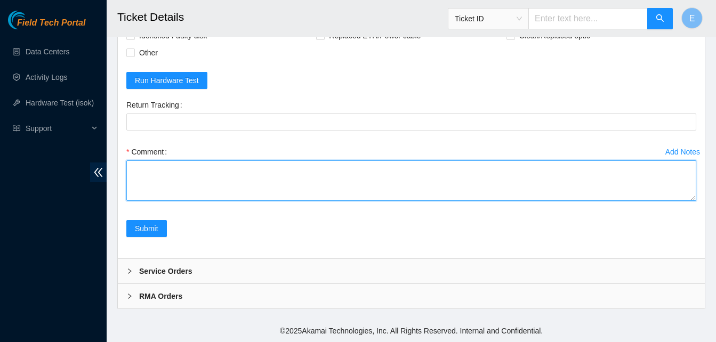
click at [180, 180] on textarea "Comment" at bounding box center [411, 180] width 570 height 41
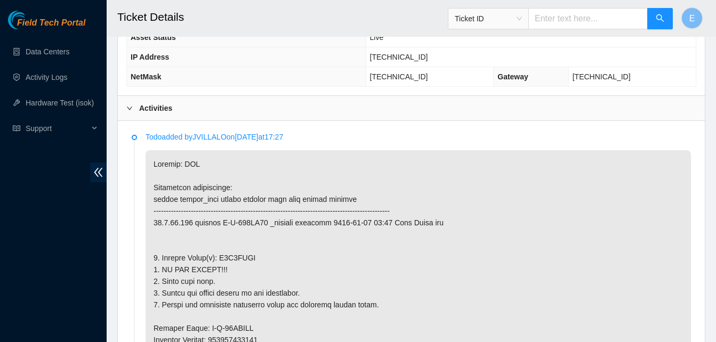
scroll to position [455, 0]
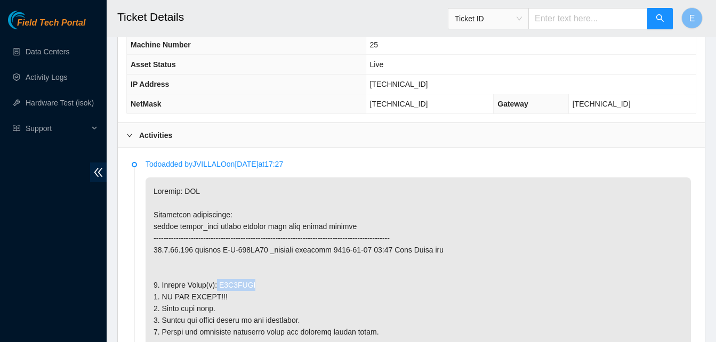
drag, startPoint x: 215, startPoint y: 284, endPoint x: 253, endPoint y: 287, distance: 38.5
copy p "Z1X7CWTX"
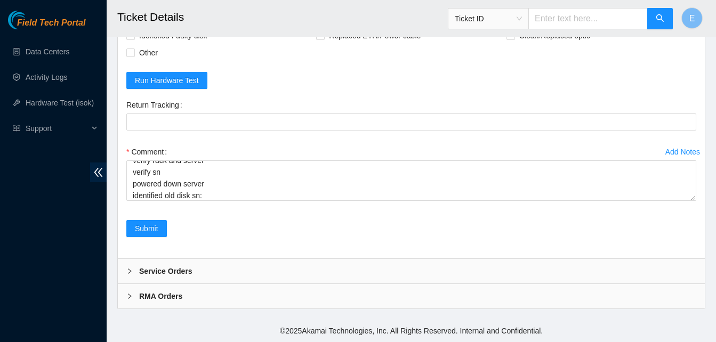
scroll to position [3600, 0]
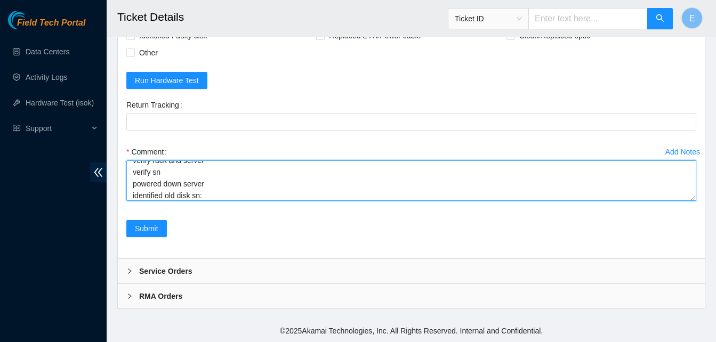
click at [208, 190] on textarea "verify rack and server verify sn powered down server identified old disk sn:" at bounding box center [411, 180] width 570 height 41
paste textarea "Z1X7CWTX"
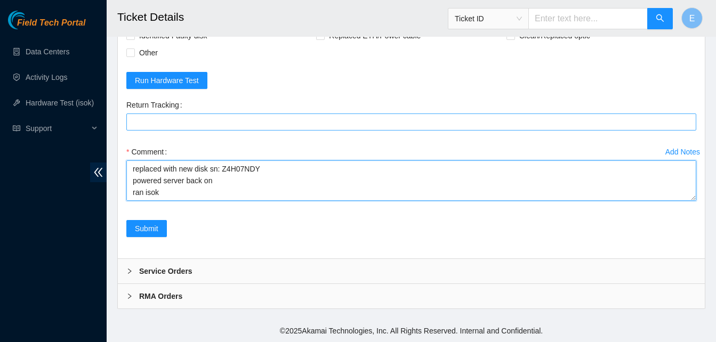
paste textarea "330413 [DATE] 11:51:01 [TECHNICAL_ID] COMPLETE Result Detail Message Ticket ID …"
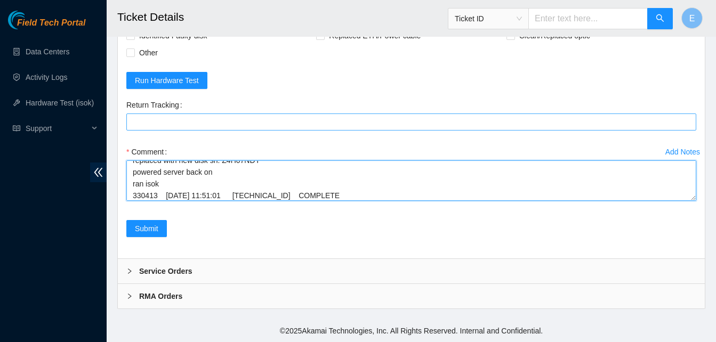
scroll to position [102, 0]
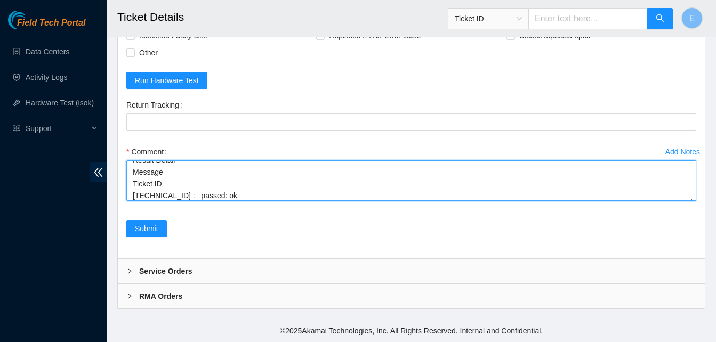
drag, startPoint x: 695, startPoint y: 209, endPoint x: 696, endPoint y: 257, distance: 48.0
click at [696, 250] on form "Rebooted Rescued Replaced disk Reseated components Replaced RAM Replaced Machin…" at bounding box center [411, 121] width 570 height 257
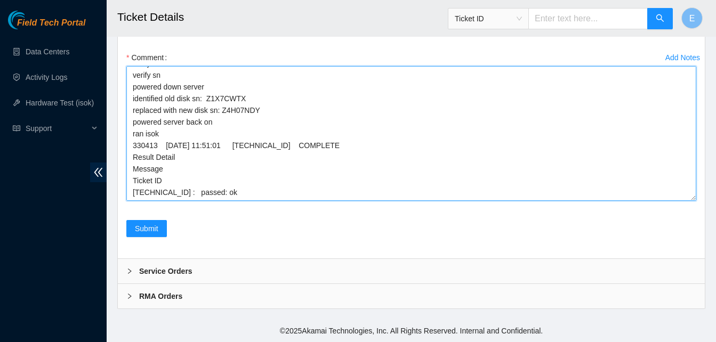
scroll to position [0, 0]
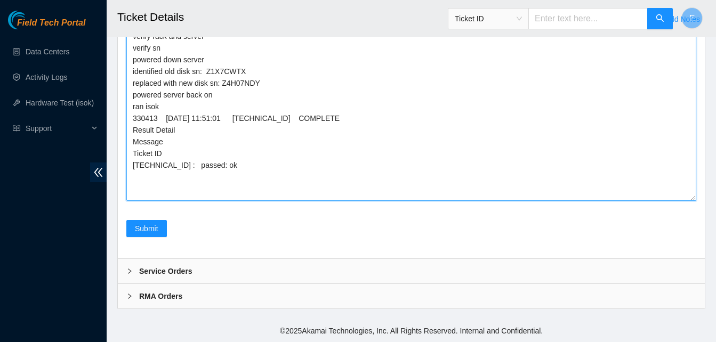
drag, startPoint x: 694, startPoint y: 209, endPoint x: 714, endPoint y: 349, distance: 140.4
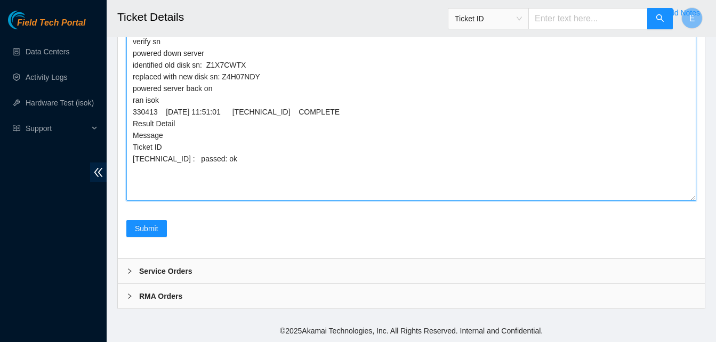
scroll to position [3739, 0]
type textarea "verify rack and server verify sn powered down server identified old disk sn: Z1…"
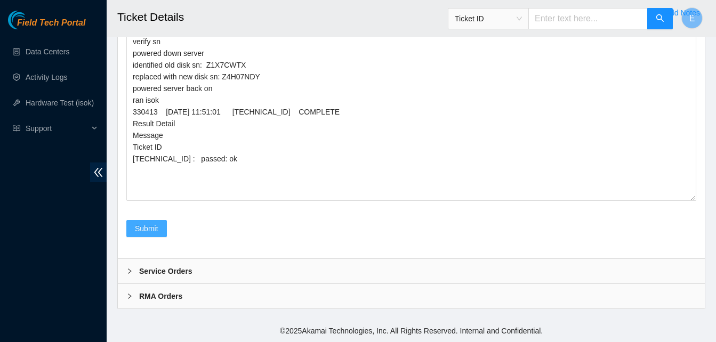
click at [145, 227] on span "Submit" at bounding box center [146, 229] width 23 height 12
